Goal: Download file/media

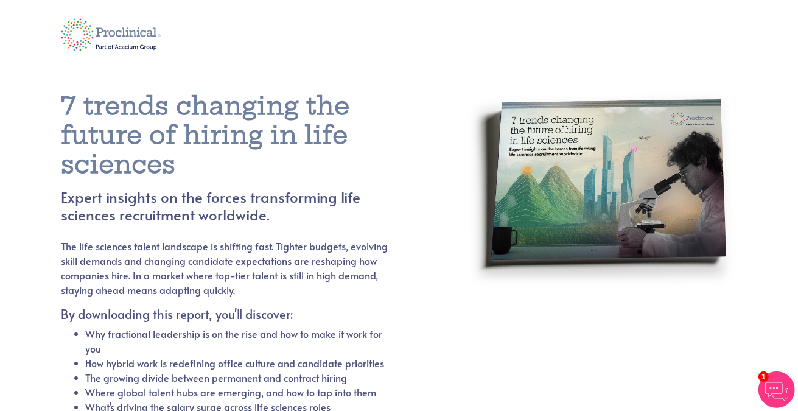
click at [87, 31] on img at bounding box center [110, 34] width 117 height 49
